Goal: Information Seeking & Learning: Compare options

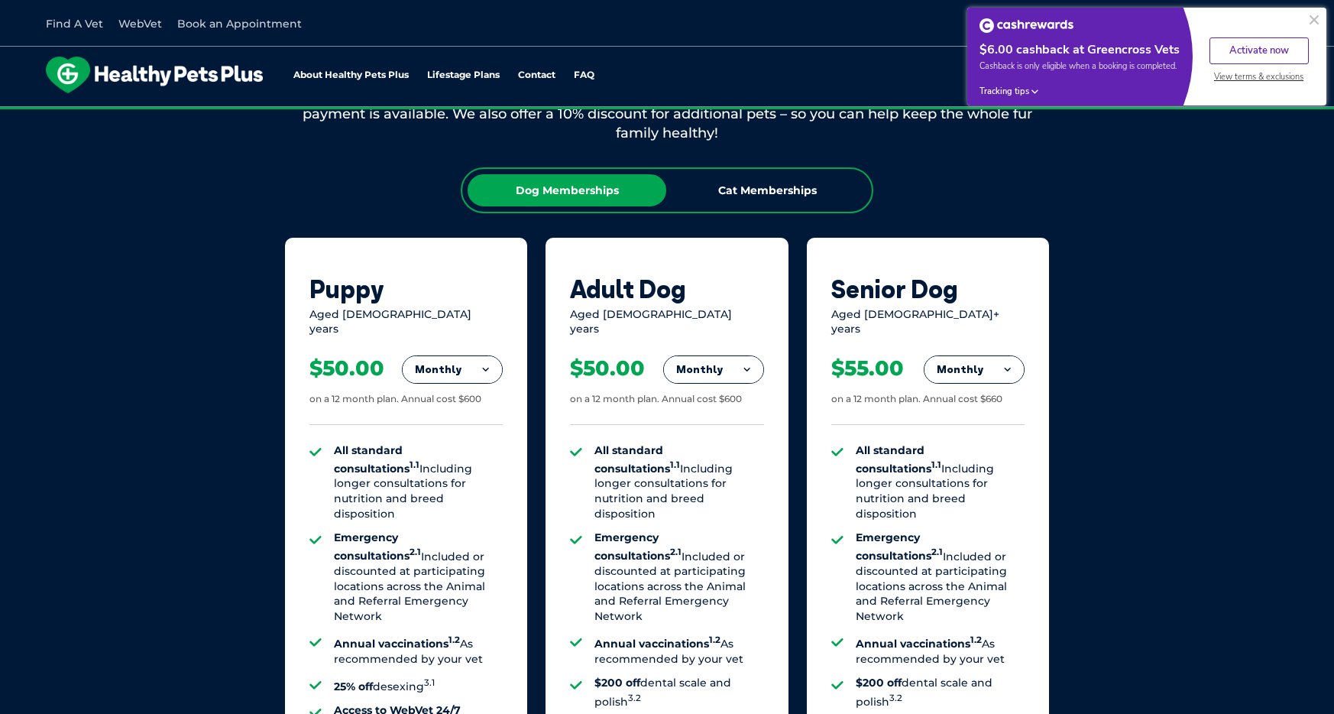
scroll to position [930, 0]
drag, startPoint x: 1278, startPoint y: 377, endPoint x: 1210, endPoint y: 377, distance: 68.0
click at [1278, 377] on div "Our Membership Plans All of our memberships are for a 12 month term. We offer s…" at bounding box center [667, 516] width 1334 height 1069
click at [1210, 374] on div "Our Membership Plans All of our memberships are for a 12 month term. We offer s…" at bounding box center [667, 516] width 1334 height 1069
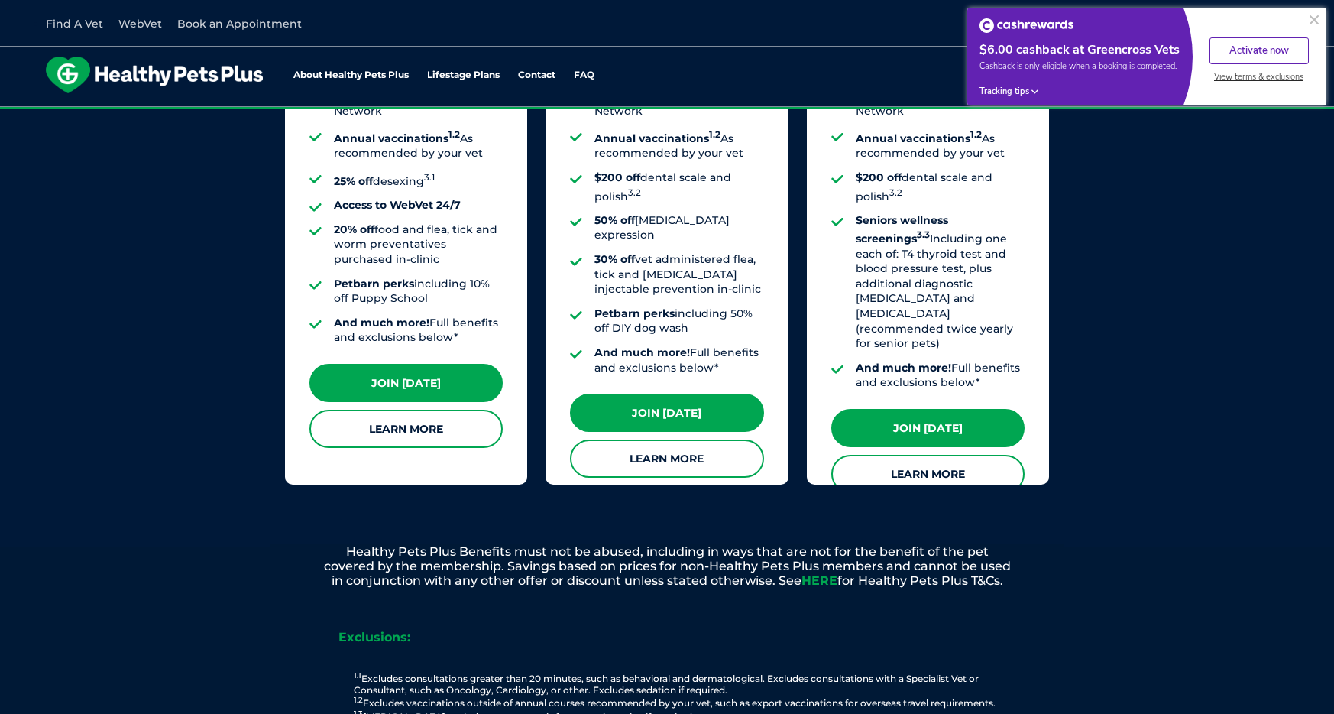
scroll to position [1440, 0]
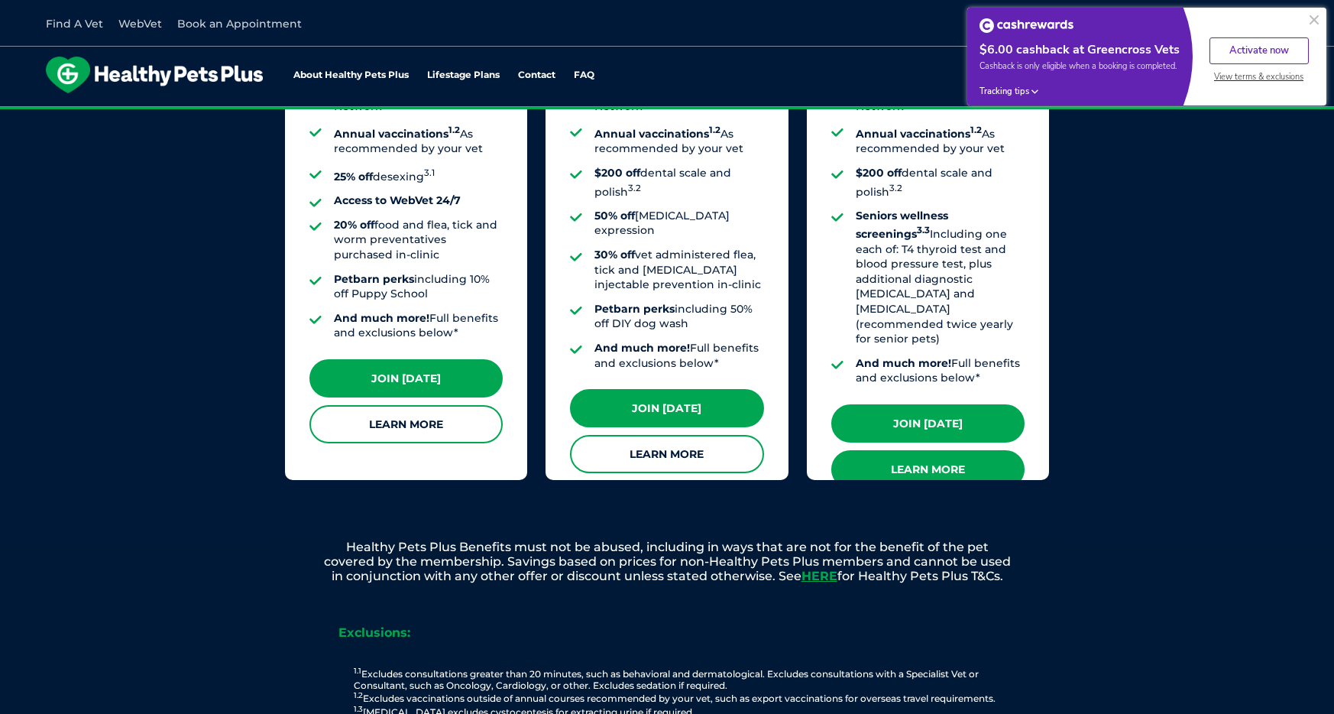
click at [969, 450] on link "Learn More" at bounding box center [927, 469] width 193 height 38
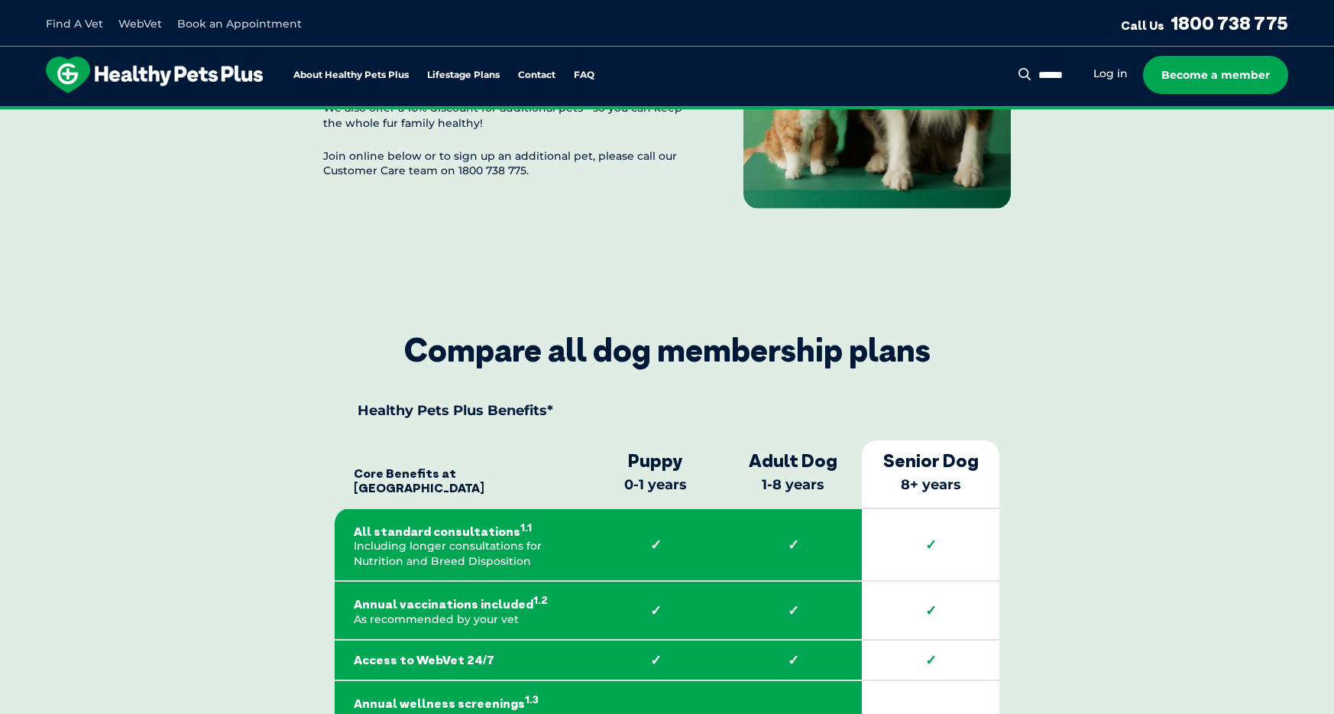
scroll to position [2314, 0]
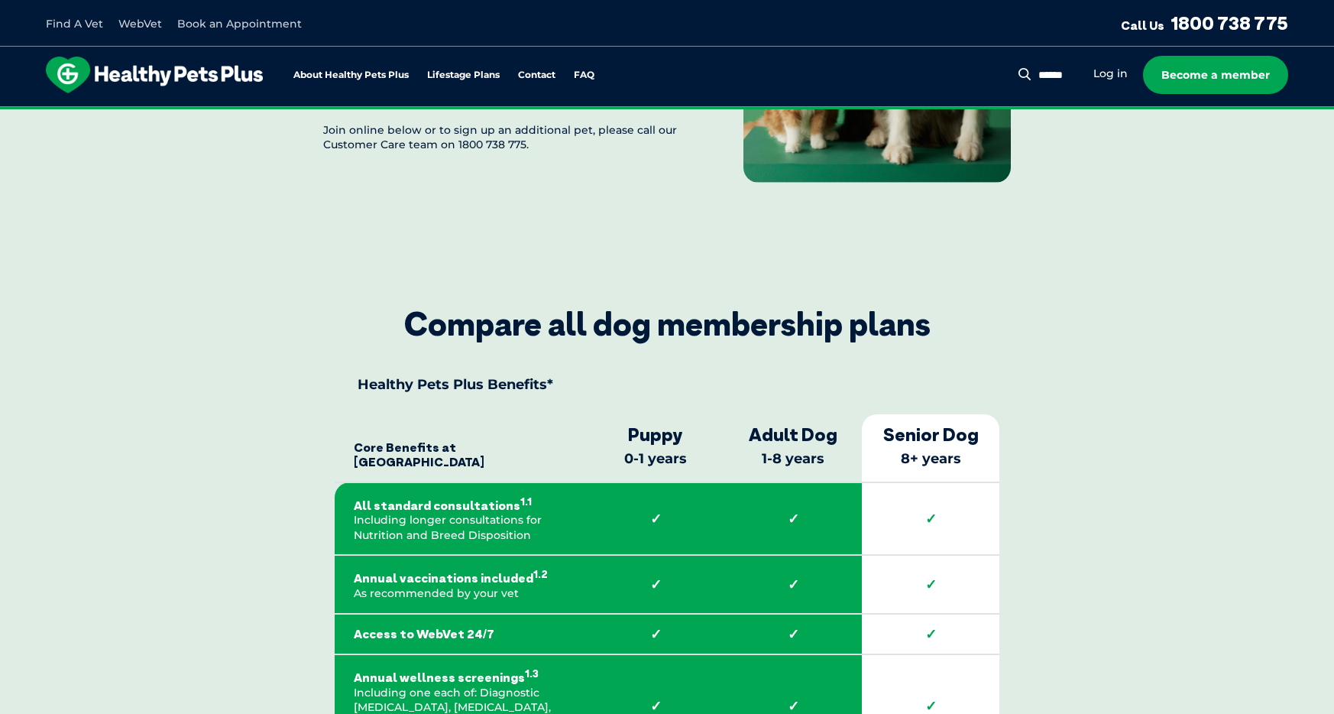
drag, startPoint x: 941, startPoint y: 416, endPoint x: 854, endPoint y: 412, distance: 87.2
click at [922, 423] on strong "Senior Dog" at bounding box center [931, 434] width 122 height 22
drag, startPoint x: 794, startPoint y: 410, endPoint x: 921, endPoint y: 416, distance: 127.0
click at [796, 423] on strong "Adult Dog" at bounding box center [793, 434] width 122 height 22
click at [945, 423] on strong "Senior Dog" at bounding box center [931, 434] width 122 height 22
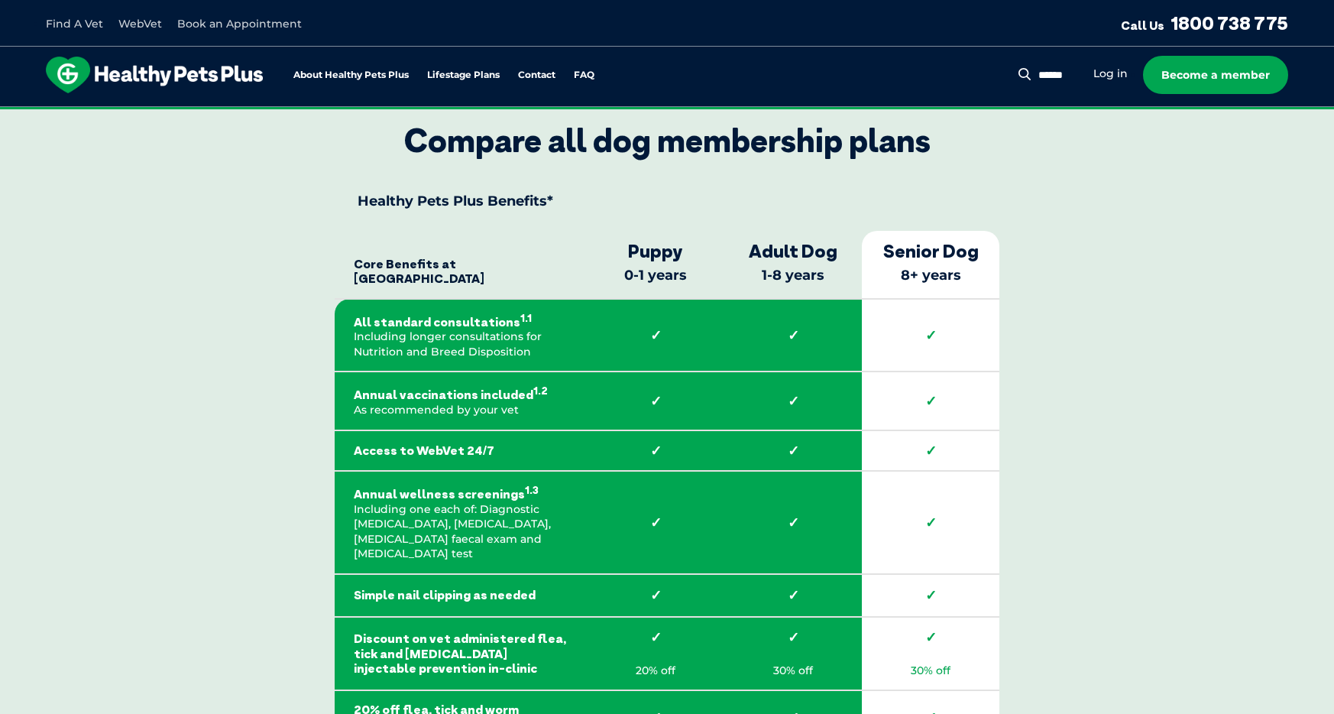
scroll to position [2495, 0]
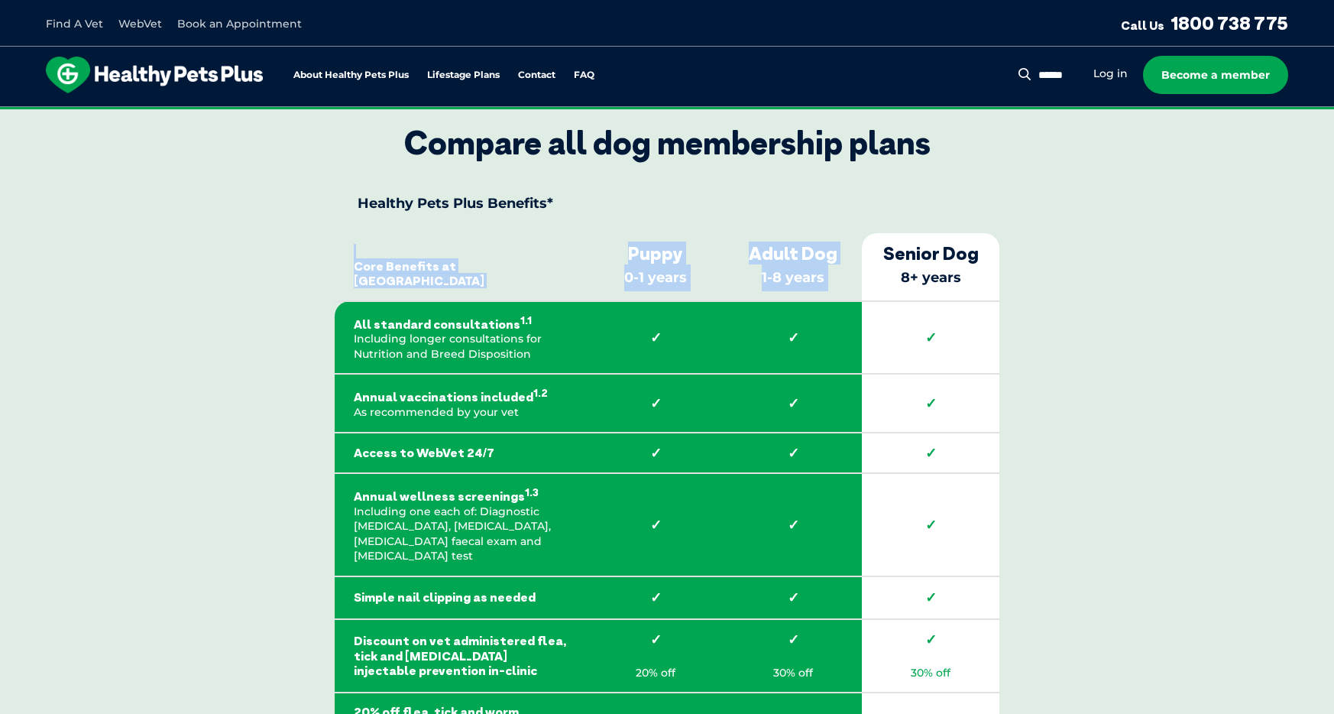
drag, startPoint x: 886, startPoint y: 233, endPoint x: 1097, endPoint y: 278, distance: 214.9
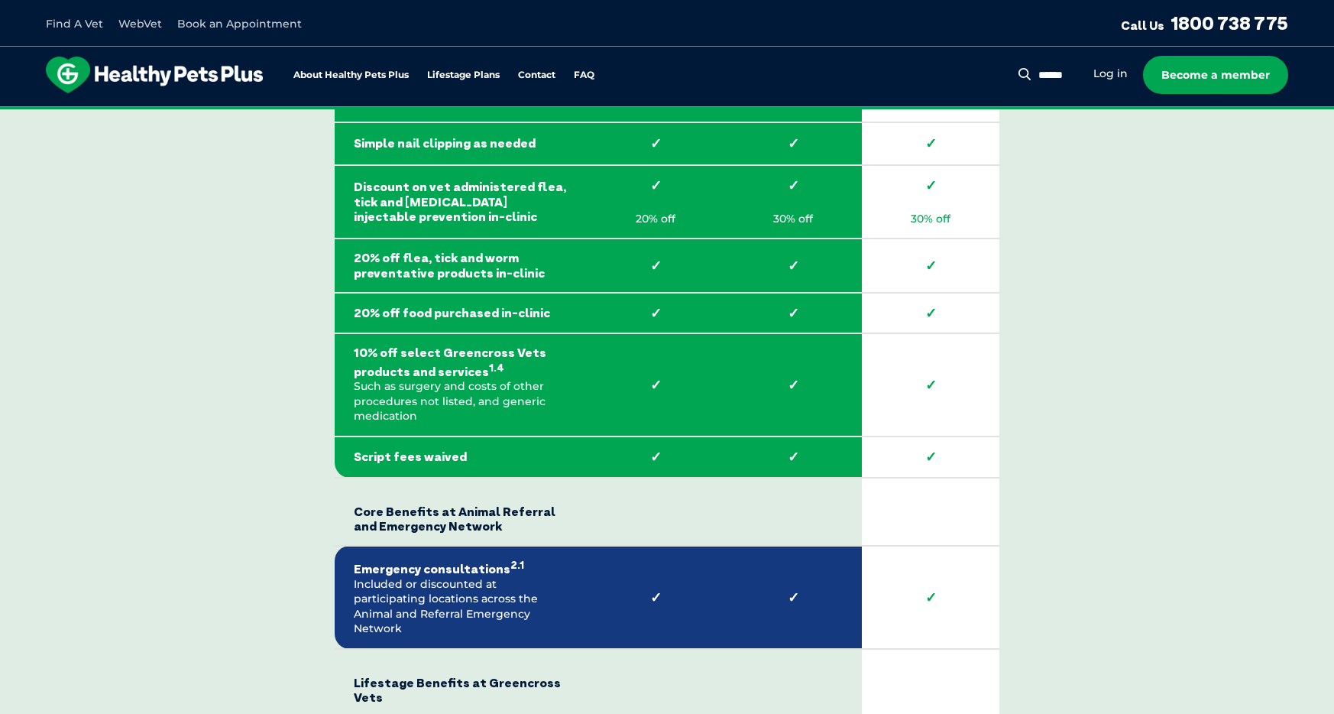
scroll to position [2950, 0]
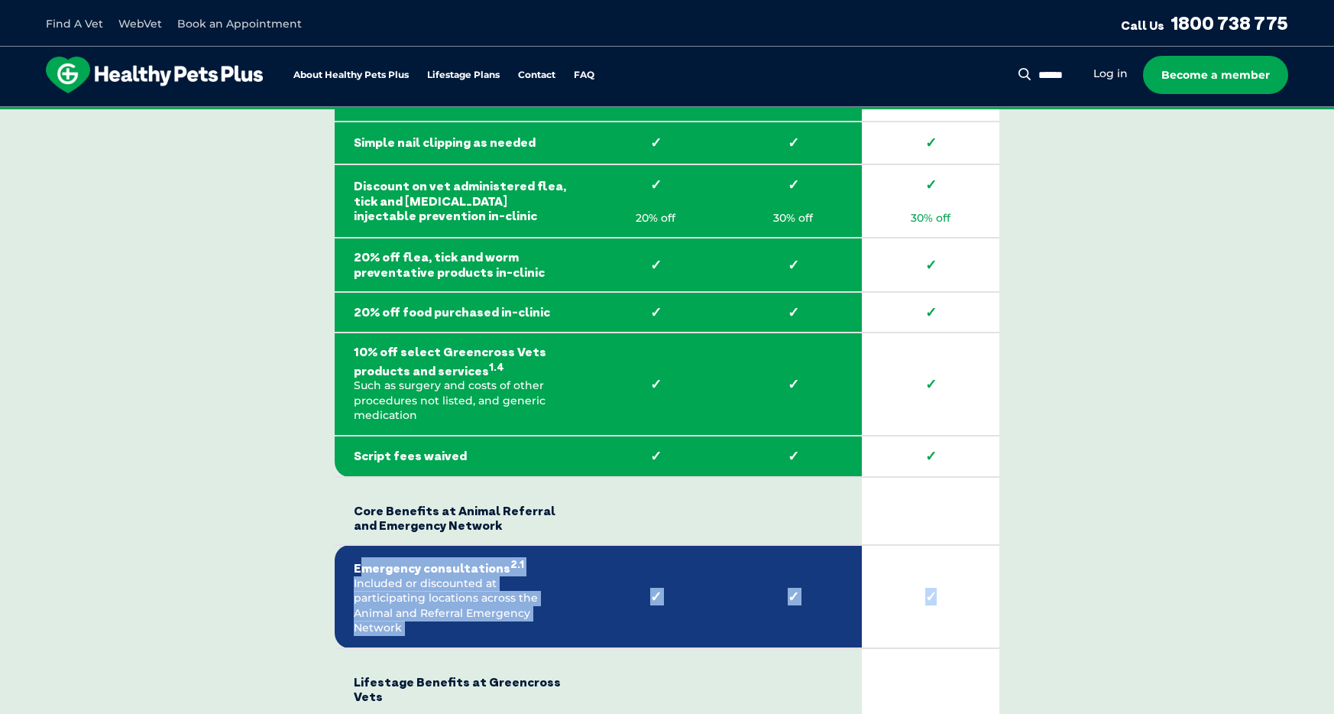
drag, startPoint x: 364, startPoint y: 530, endPoint x: 1032, endPoint y: 550, distance: 668.2
click at [909, 565] on tr "Emergency consultations 2.1 Included or discounted at participating locations a…" at bounding box center [667, 596] width 665 height 103
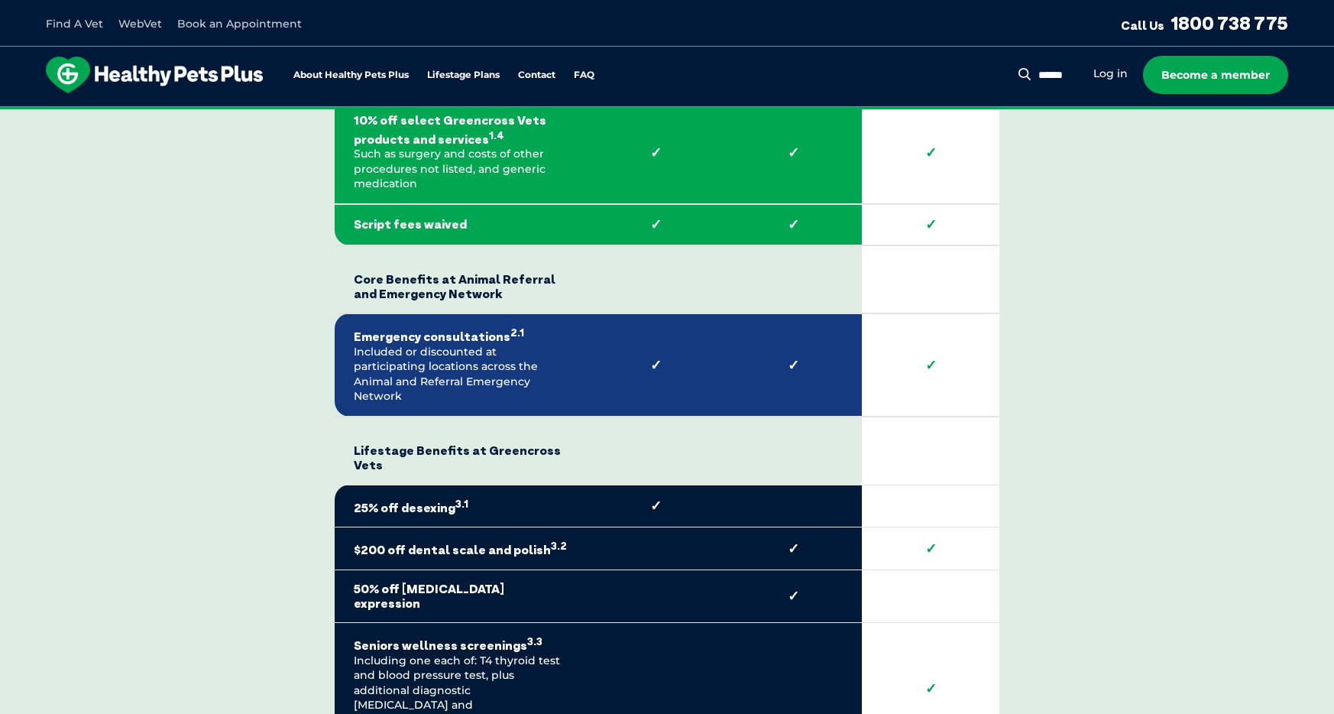
scroll to position [3310, 0]
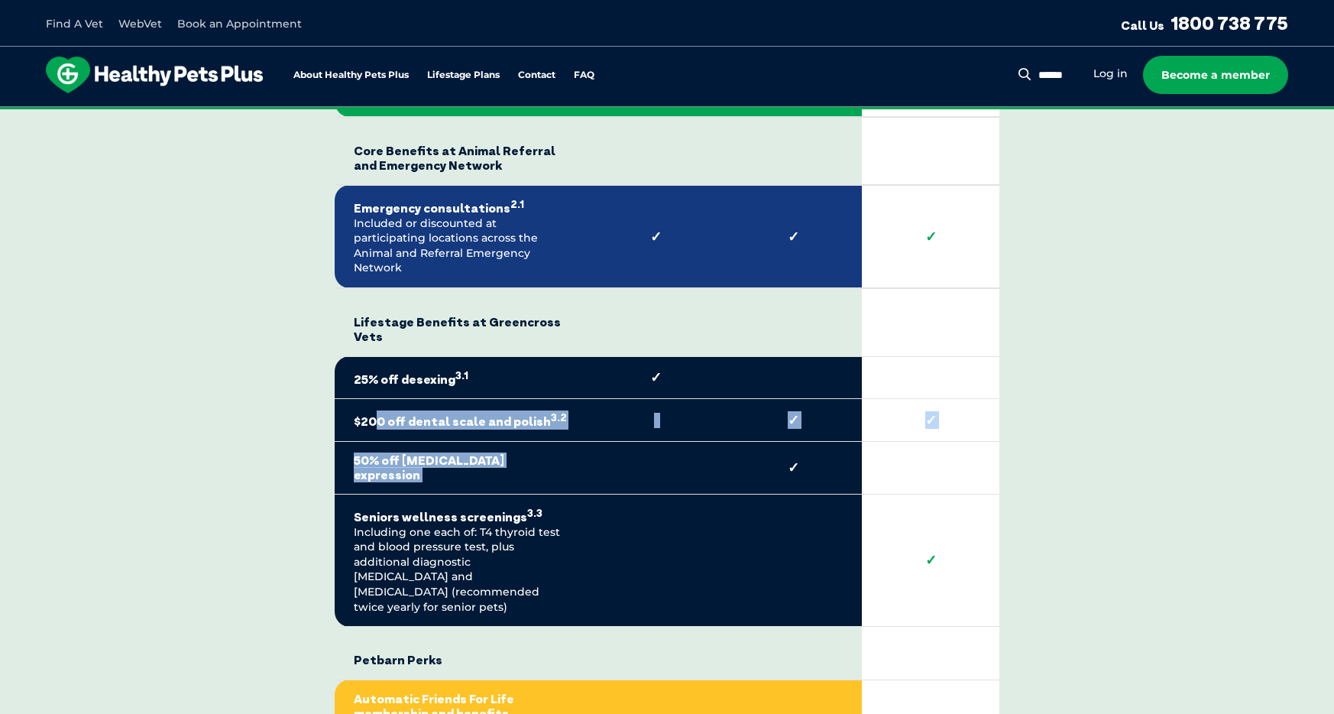
drag, startPoint x: 654, startPoint y: 390, endPoint x: 831, endPoint y: 414, distance: 178.1
click at [656, 391] on tbody "Core Benefits at Greencross Vets Puppy 0-1 years Adult Dog 1-8 years Senior Dog…" at bounding box center [667, 218] width 665 height 1601
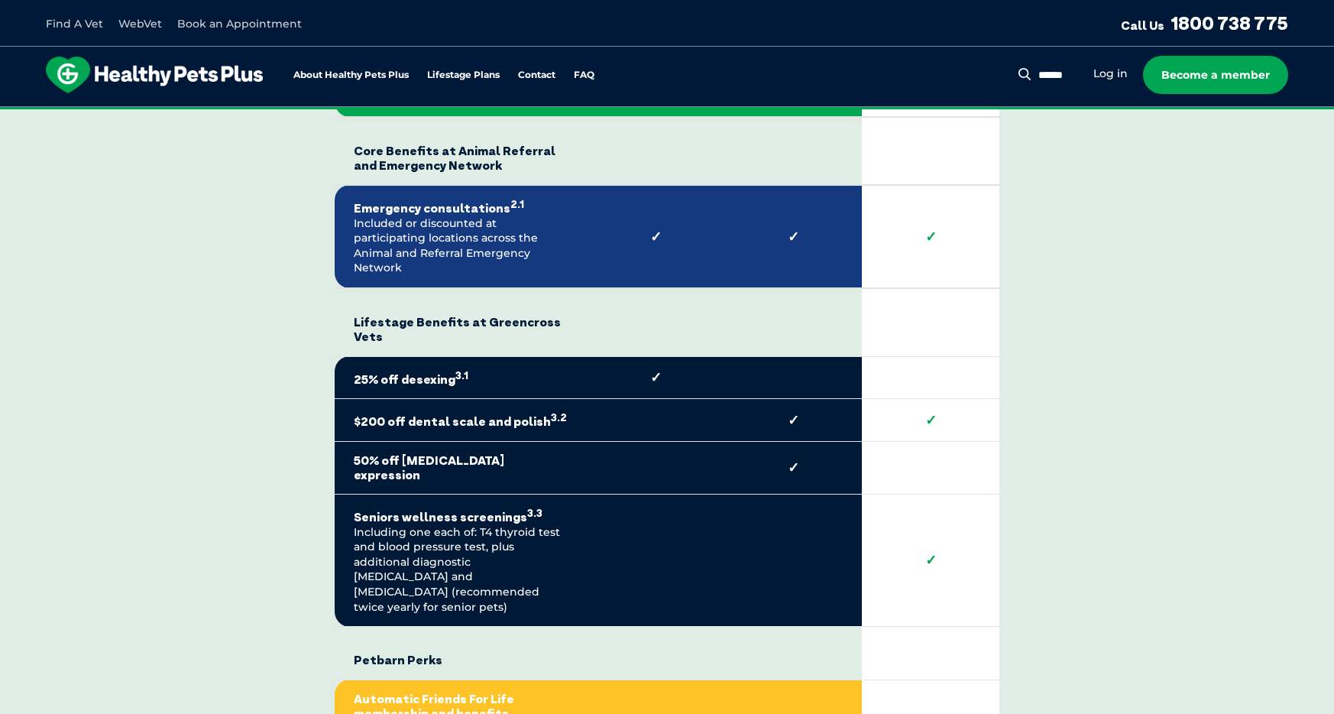
click at [977, 428] on tbody "Core Benefits at Greencross Vets Puppy 0-1 years Adult Dog 1-8 years Senior Dog…" at bounding box center [667, 218] width 665 height 1601
click at [1018, 445] on div "Compare all dog membership plans Healthy Pets Plus Benefits* Core Benefits at G…" at bounding box center [666, 406] width 863 height 2195
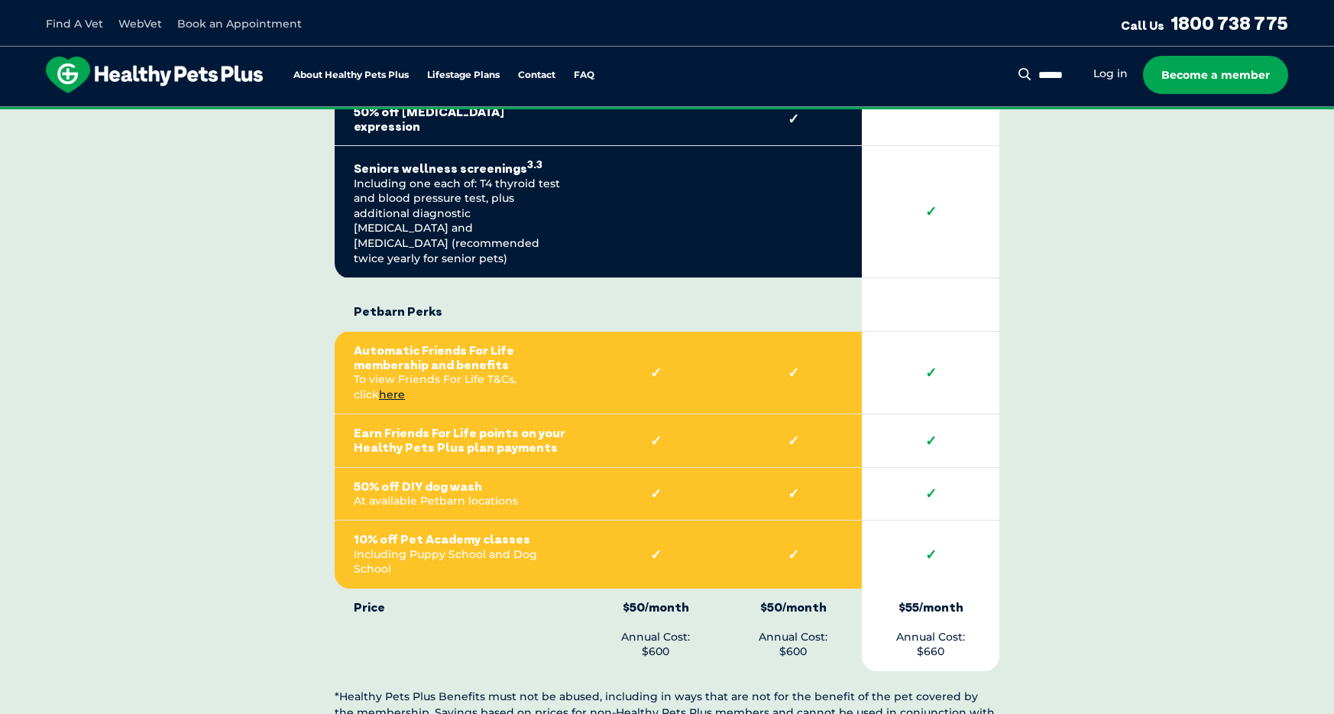
scroll to position [3705, 0]
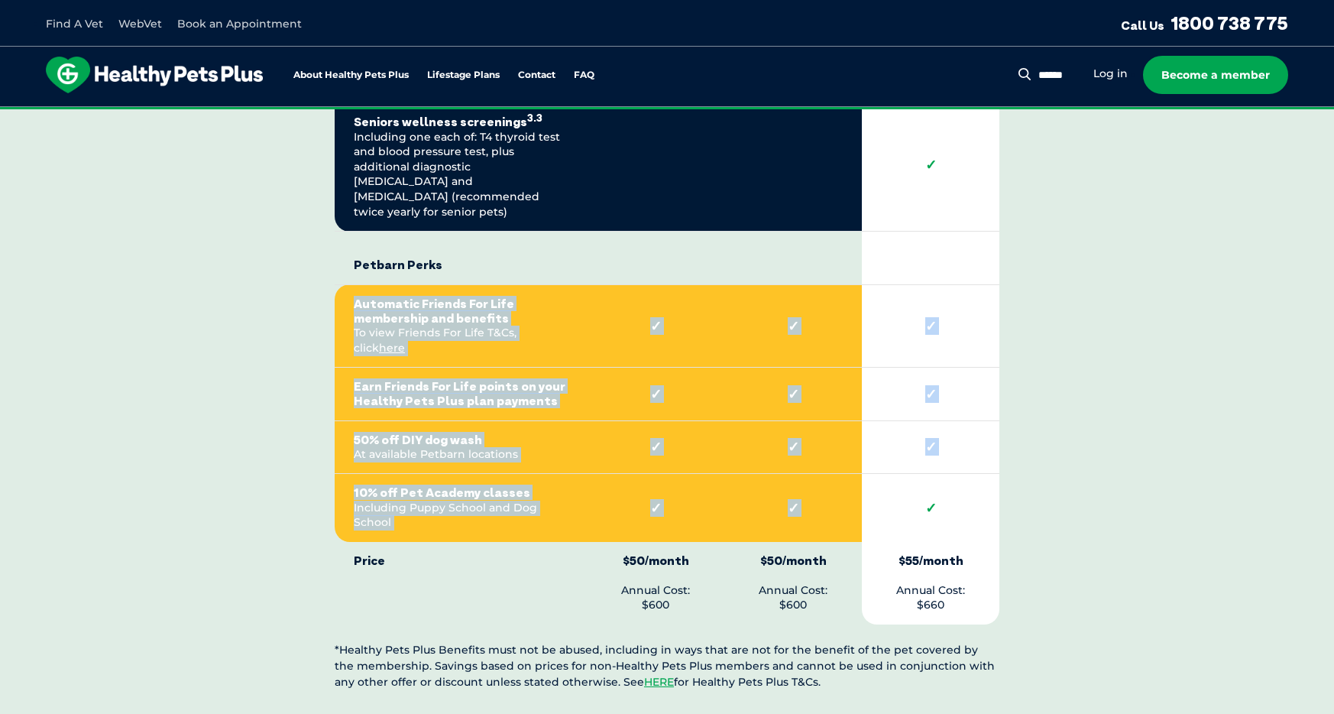
drag, startPoint x: 360, startPoint y: 225, endPoint x: 986, endPoint y: 387, distance: 646.3
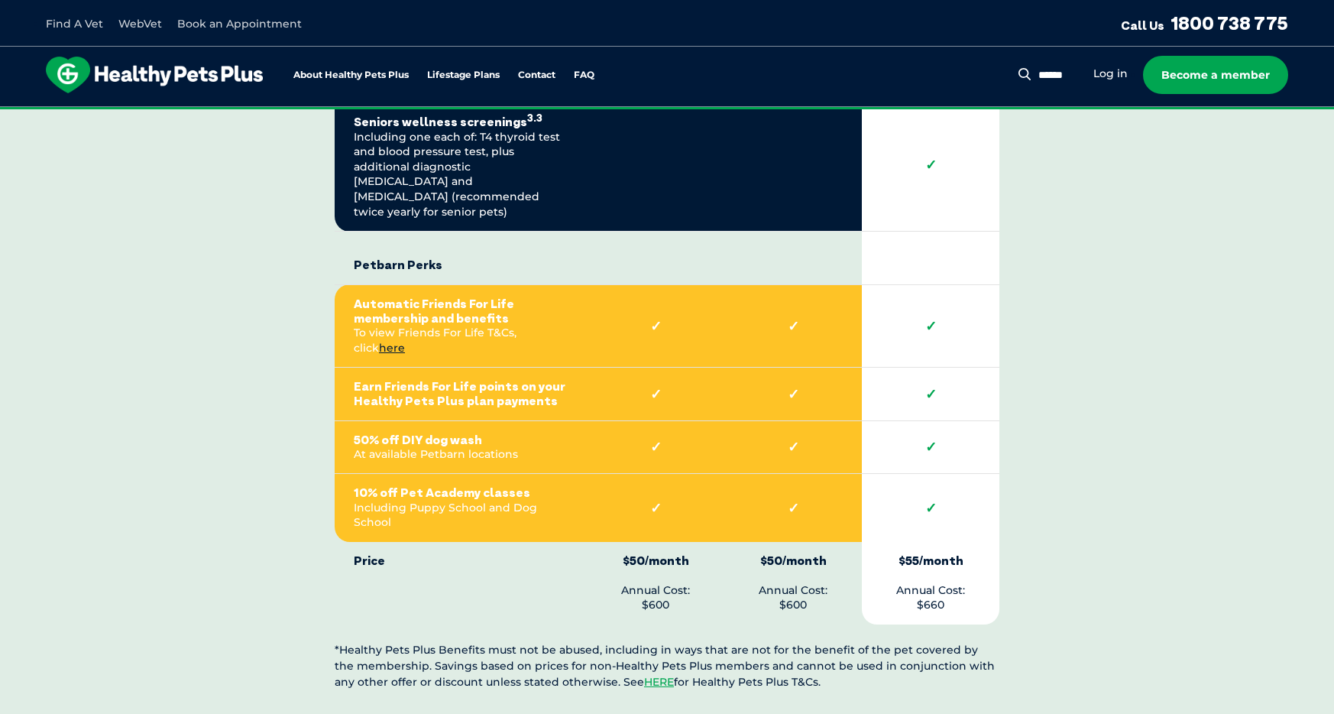
click at [1018, 392] on div "Compare all dog membership plans Healthy Pets Plus Benefits* Core Benefits at G…" at bounding box center [666, 11] width 863 height 2195
click at [266, 163] on div "Compare all dog membership plans Healthy Pets Plus Benefits* Core Benefits at G…" at bounding box center [666, 11] width 863 height 2195
